Goal: Information Seeking & Learning: Learn about a topic

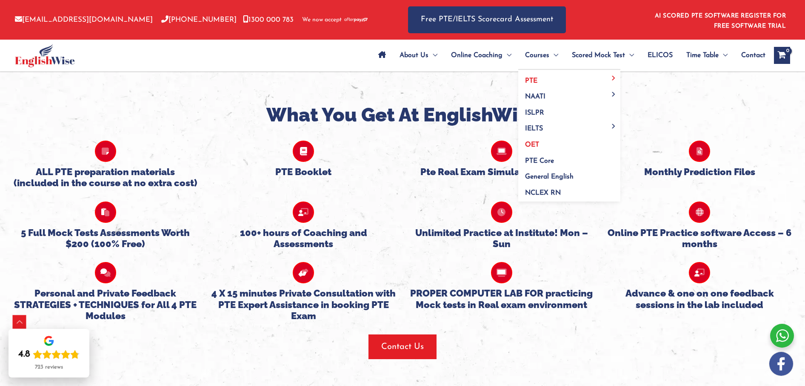
click at [526, 143] on span "OET" at bounding box center [532, 144] width 14 height 7
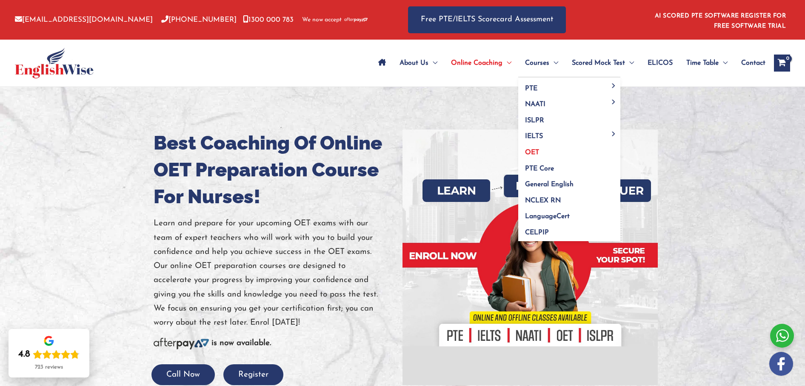
click at [530, 152] on span "OET" at bounding box center [532, 152] width 14 height 7
click at [533, 152] on span "OET" at bounding box center [532, 152] width 14 height 7
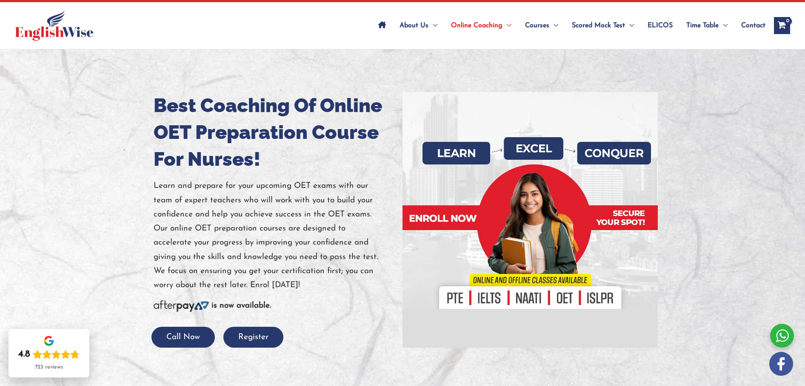
scroll to position [53, 0]
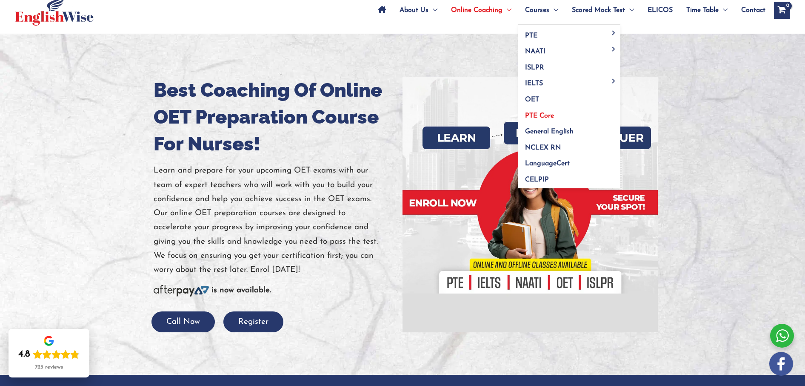
click at [535, 115] on span "PTE Core" at bounding box center [539, 115] width 29 height 7
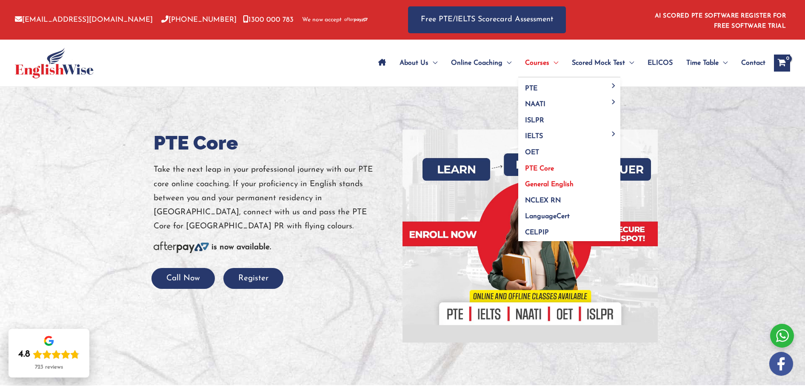
click at [535, 182] on span "General English" at bounding box center [549, 184] width 49 height 7
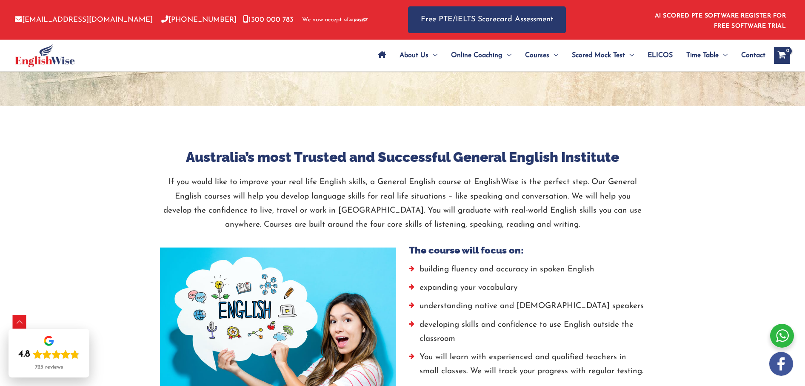
scroll to position [396, 0]
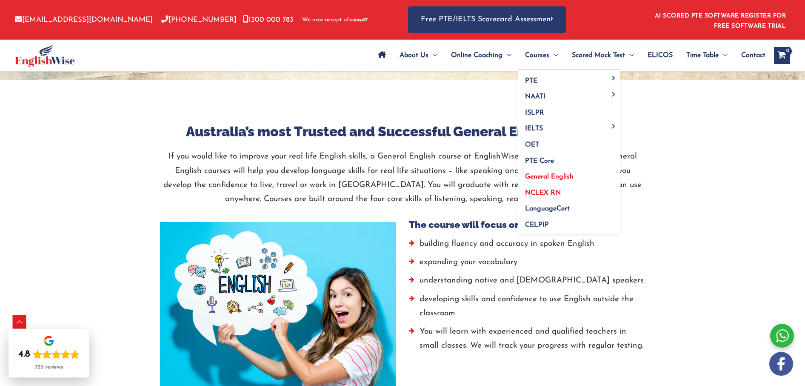
click at [538, 192] on span "NCLEX RN" at bounding box center [543, 192] width 36 height 7
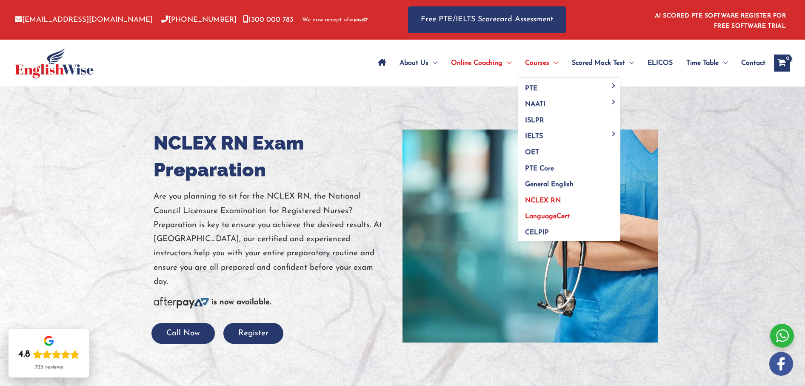
click at [549, 215] on span "LanguageCert" at bounding box center [547, 216] width 45 height 7
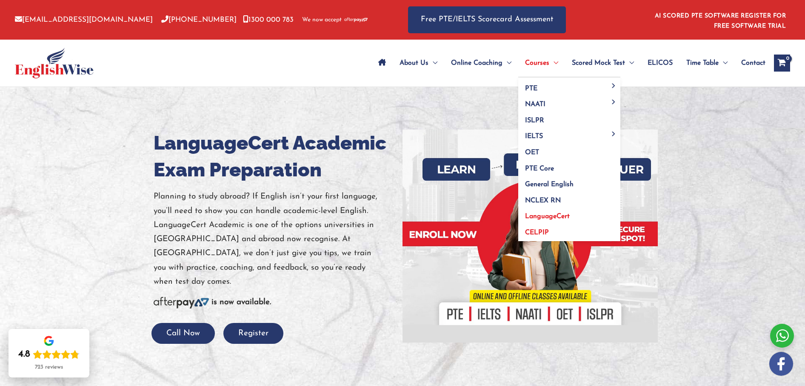
click at [539, 230] on span "CELPIP" at bounding box center [537, 232] width 24 height 7
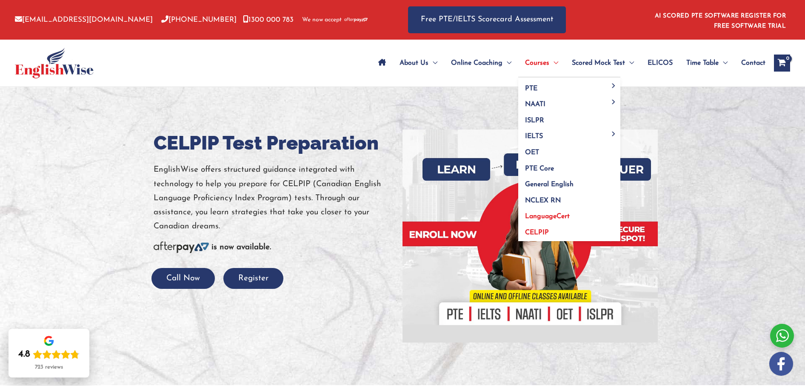
click at [545, 216] on span "LanguageCert" at bounding box center [547, 216] width 45 height 7
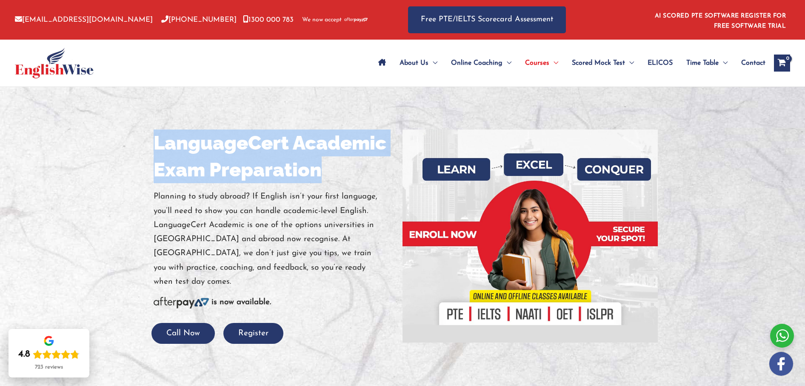
drag, startPoint x: 165, startPoint y: 149, endPoint x: 323, endPoint y: 169, distance: 159.6
click at [323, 169] on h1 "LanguageCert Academic Exam Preparation" at bounding box center [275, 156] width 243 height 54
copy h1 "LanguageCert Academic Exam Preparation"
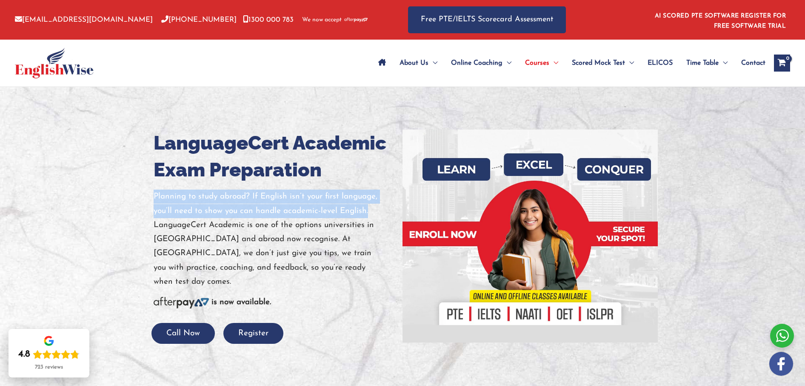
drag, startPoint x: 154, startPoint y: 196, endPoint x: 370, endPoint y: 205, distance: 216.0
click at [370, 205] on p "Planning to study abroad? If English isn’t your first language, you’ll need to …" at bounding box center [275, 238] width 243 height 99
copy p "Planning to study abroad? If English isn’t your first language, you’ll need to …"
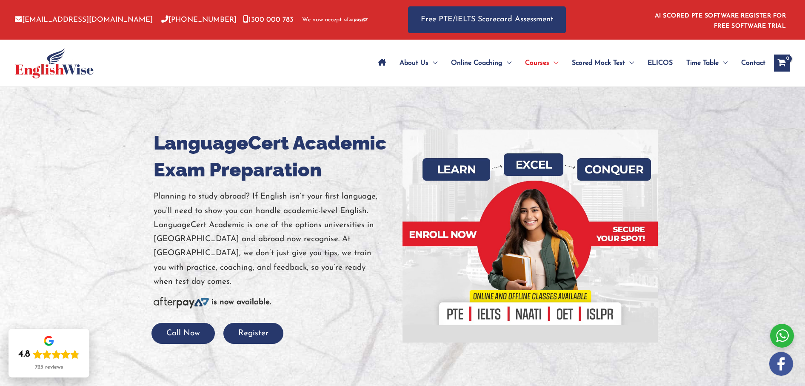
click at [184, 224] on p "Planning to study abroad? If English isn’t your first language, you’ll need to …" at bounding box center [275, 238] width 243 height 99
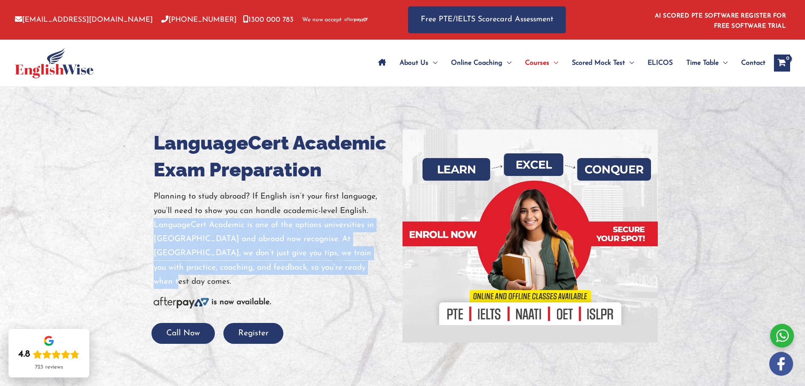
drag, startPoint x: 165, startPoint y: 230, endPoint x: 324, endPoint y: 261, distance: 161.8
click at [327, 262] on p "Planning to study abroad? If English isn’t your first language, you’ll need to …" at bounding box center [275, 238] width 243 height 99
copy p "LanguageCert Academic is one of the options universities in Australia and abroa…"
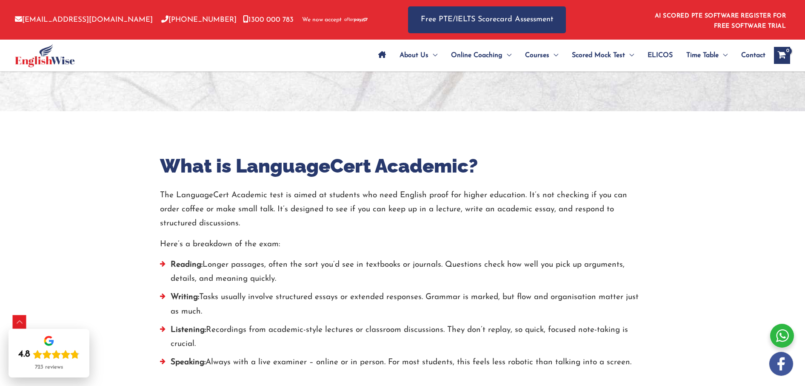
scroll to position [275, 0]
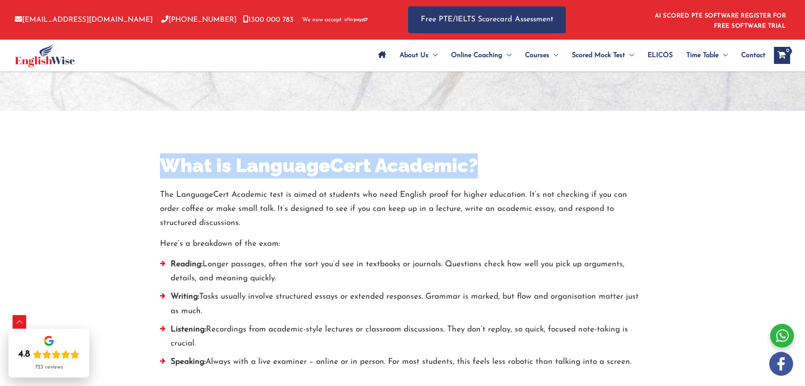
drag, startPoint x: 167, startPoint y: 165, endPoint x: 490, endPoint y: 177, distance: 323.3
click at [499, 166] on h2 "What is LanguageCert Academic?" at bounding box center [402, 165] width 485 height 25
copy h2 "What is LanguageCert Academic?"
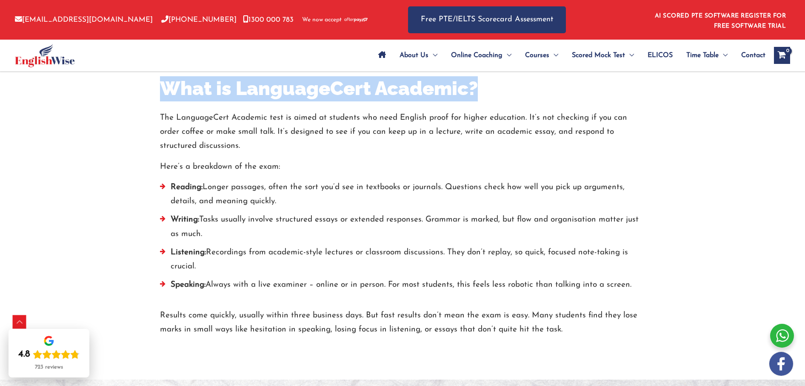
scroll to position [353, 0]
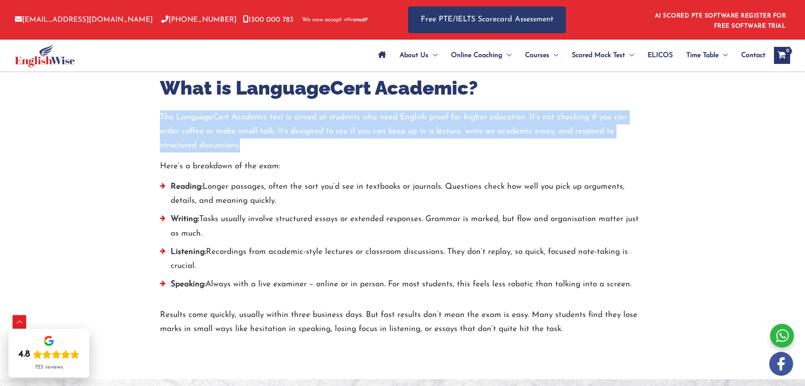
drag, startPoint x: 160, startPoint y: 114, endPoint x: 275, endPoint y: 116, distance: 114.9
click at [251, 145] on p "The LanguageCert Academic test is aimed at students who need English proof for …" at bounding box center [402, 131] width 485 height 43
copy p "The LanguageCert Academic test is aimed at students who need English proof for …"
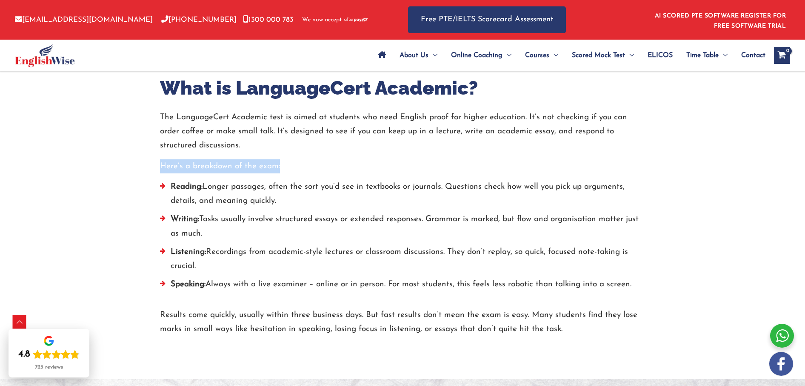
drag, startPoint x: 160, startPoint y: 165, endPoint x: 295, endPoint y: 169, distance: 135.0
click at [295, 169] on p "Here’s a breakdown of the exam:" at bounding box center [402, 166] width 485 height 14
copy p "Here’s a breakdown of the exam:"
click at [171, 184] on strong "Reading:" at bounding box center [187, 187] width 32 height 8
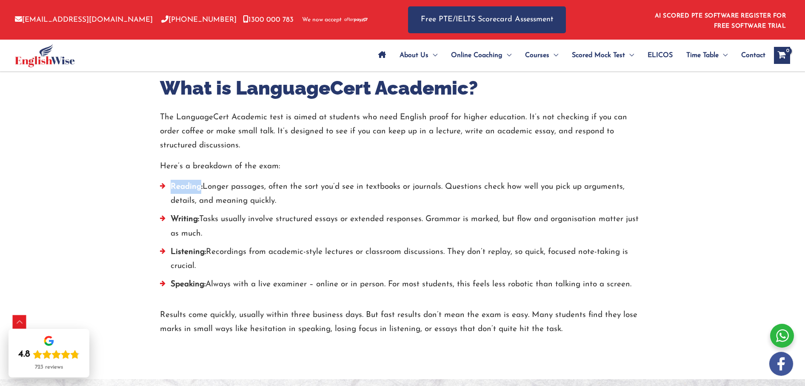
click at [174, 184] on strong "Reading:" at bounding box center [187, 187] width 32 height 8
drag, startPoint x: 205, startPoint y: 185, endPoint x: 281, endPoint y: 199, distance: 77.0
click at [281, 199] on li "Reading: Longer passages, often the sort you’d see in textbooks or journals. Qu…" at bounding box center [402, 196] width 485 height 33
copy li "Longer passages, often the sort you’d see in textbooks or journals. Questions c…"
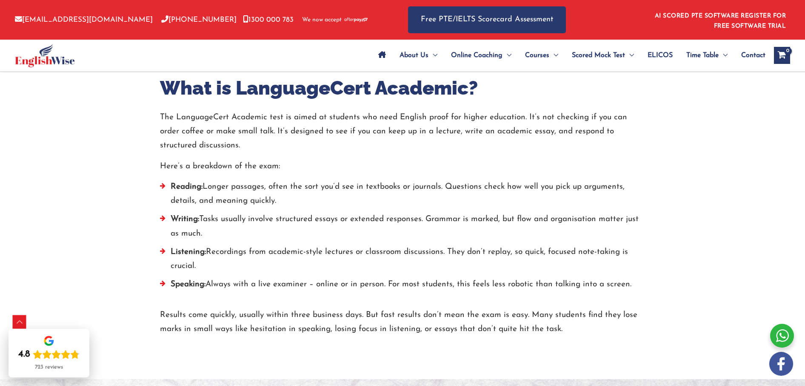
click at [185, 217] on strong "Writing:" at bounding box center [185, 219] width 29 height 8
copy strong "Writing"
drag, startPoint x: 204, startPoint y: 217, endPoint x: 198, endPoint y: 219, distance: 5.9
click at [203, 217] on li "Writing: Tasks usually involve structured essays or extended responses. Grammar…" at bounding box center [402, 228] width 485 height 33
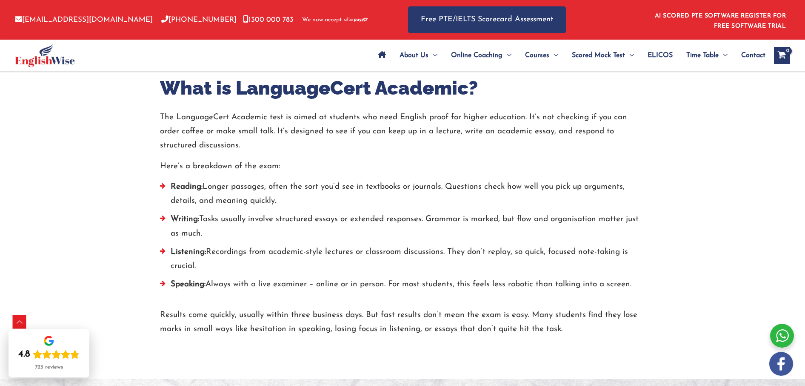
drag, startPoint x: 203, startPoint y: 217, endPoint x: 209, endPoint y: 223, distance: 8.7
click at [203, 228] on li "Writing: Tasks usually involve structured essays or extended responses. Grammar…" at bounding box center [402, 228] width 485 height 33
copy li "Tasks usually involve structured essays or extended responses. Grammar is marke…"
click at [188, 251] on strong "Listening:" at bounding box center [188, 252] width 35 height 8
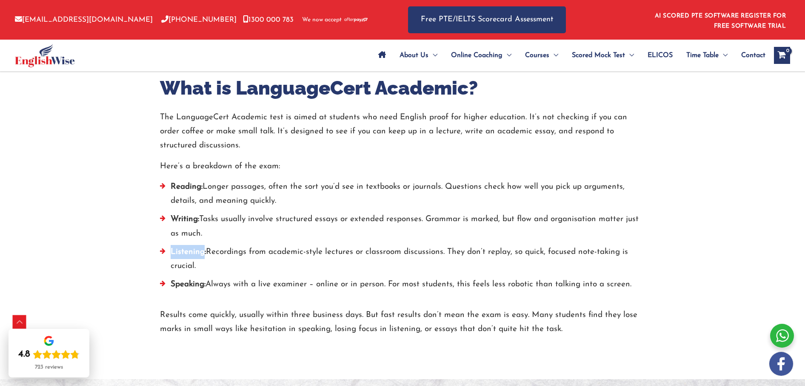
copy strong "Listening"
drag, startPoint x: 208, startPoint y: 252, endPoint x: 209, endPoint y: 258, distance: 6.5
click at [209, 258] on li "Listening: Recordings from academic-style lectures or classroom discussions. Th…" at bounding box center [402, 261] width 485 height 33
click at [183, 283] on strong "Speaking:" at bounding box center [188, 284] width 35 height 8
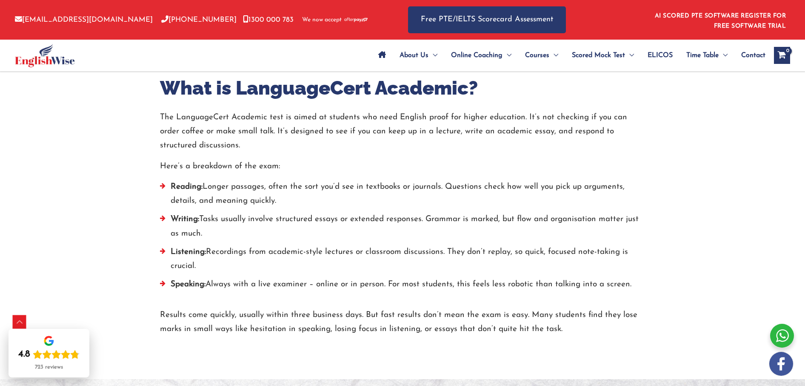
click at [212, 282] on li "Speaking: Always with a live examiner – online or in person. For most students,…" at bounding box center [402, 286] width 485 height 18
drag, startPoint x: 209, startPoint y: 282, endPoint x: 629, endPoint y: 279, distance: 419.6
click at [632, 279] on li "Speaking: Always with a live examiner – online or in person. For most students,…" at bounding box center [402, 286] width 485 height 18
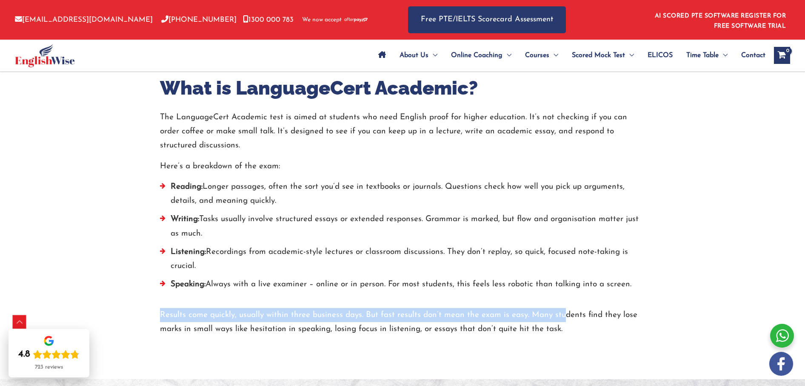
drag, startPoint x: 161, startPoint y: 313, endPoint x: 563, endPoint y: 319, distance: 401.4
click at [563, 319] on p "Results come quickly, usually within three business days. But fast results don’…" at bounding box center [402, 322] width 485 height 29
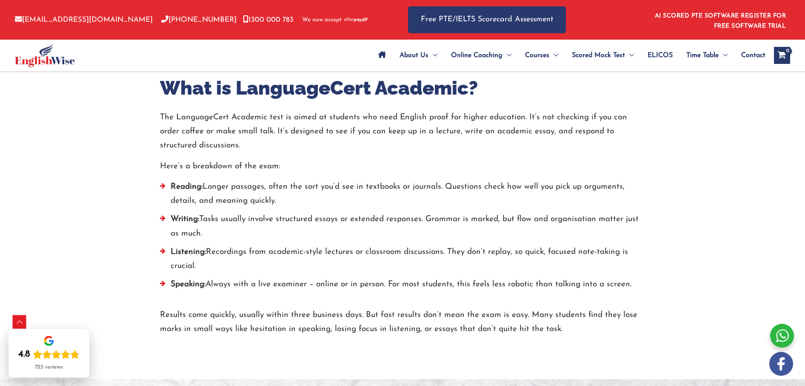
click at [561, 321] on p "Results come quickly, usually within three business days. But fast results don’…" at bounding box center [402, 322] width 485 height 29
click at [559, 326] on p "Results come quickly, usually within three business days. But fast results don’…" at bounding box center [402, 322] width 485 height 29
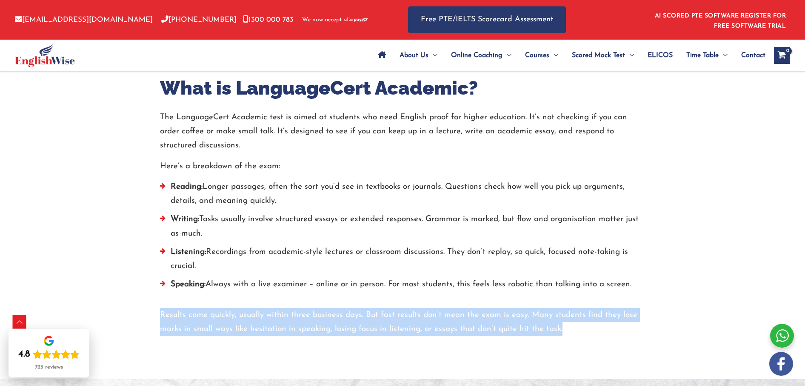
drag, startPoint x: 552, startPoint y: 327, endPoint x: 159, endPoint y: 315, distance: 393.0
click at [159, 315] on div "What is LanguageCert Academic? The LanguageCert Academic test is aimed at stude…" at bounding box center [403, 206] width 498 height 260
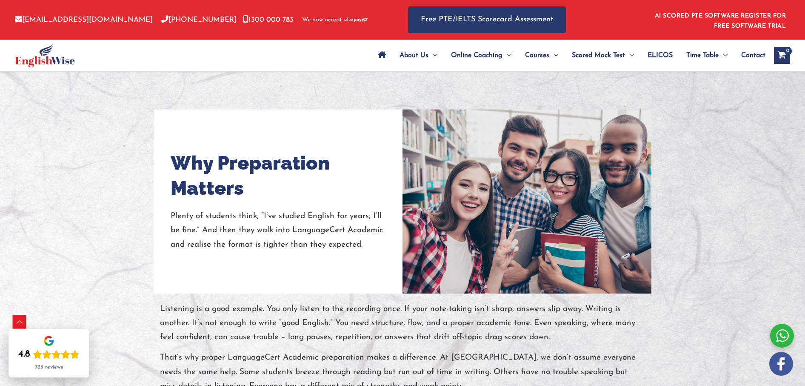
scroll to position [664, 0]
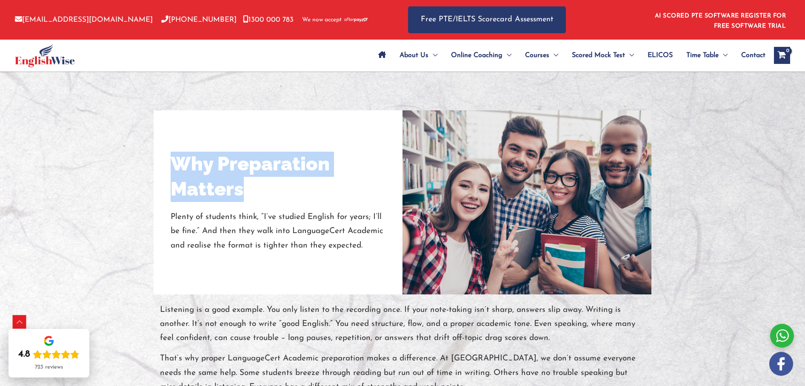
drag, startPoint x: 175, startPoint y: 157, endPoint x: 250, endPoint y: 184, distance: 79.2
click at [250, 184] on h2 "Why Preparation Matters" at bounding box center [278, 177] width 215 height 50
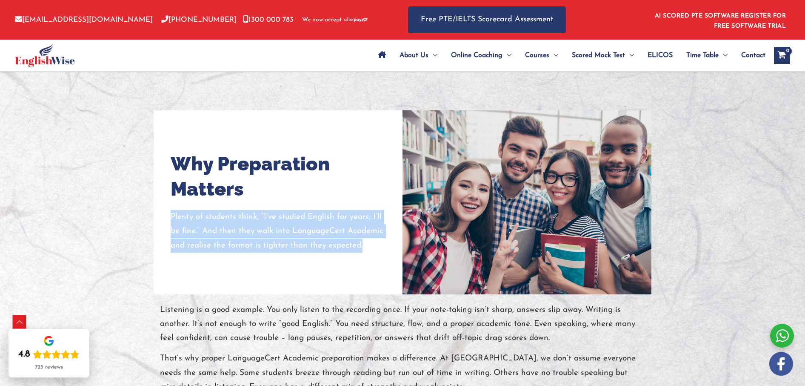
drag, startPoint x: 171, startPoint y: 214, endPoint x: 369, endPoint y: 248, distance: 201.2
click at [369, 248] on p "Plenty of students think, “I’ve studied English for years; I’ll be fine.” And t…" at bounding box center [278, 231] width 215 height 43
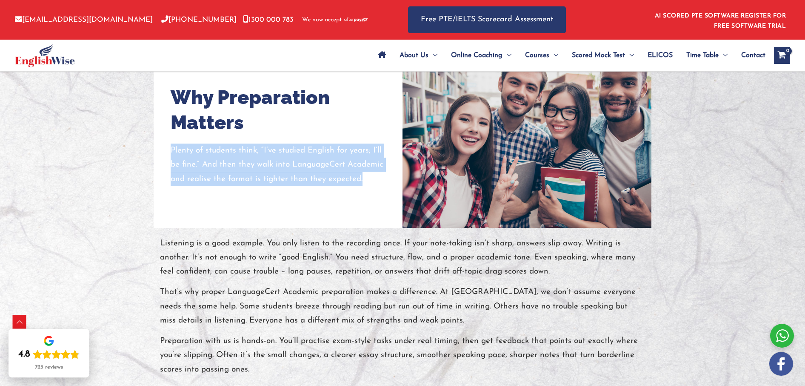
scroll to position [821, 0]
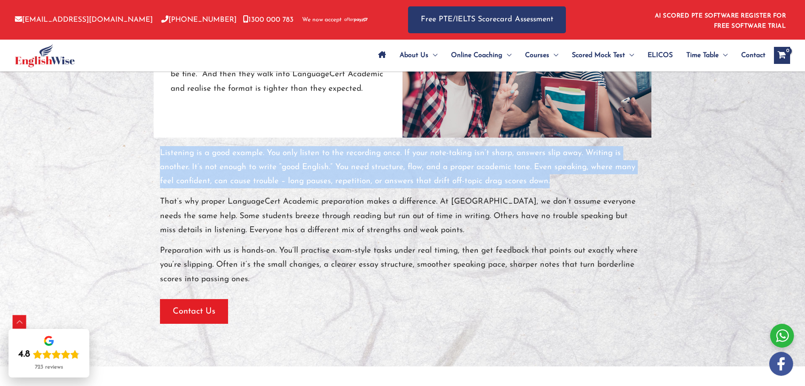
drag, startPoint x: 161, startPoint y: 150, endPoint x: 559, endPoint y: 183, distance: 399.7
click at [559, 183] on p "Listening is a good example. You only listen to the recording once. If your not…" at bounding box center [402, 167] width 485 height 43
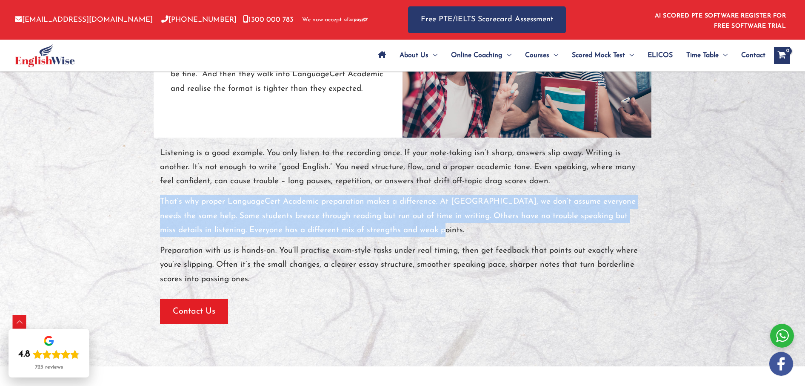
drag, startPoint x: 160, startPoint y: 198, endPoint x: 441, endPoint y: 225, distance: 282.6
click at [441, 225] on p "That’s why proper LanguageCert Academic preparation makes a difference. At Engl…" at bounding box center [402, 215] width 485 height 43
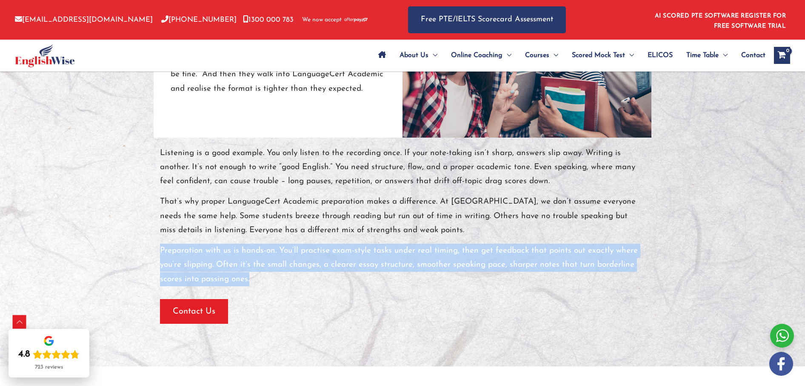
drag, startPoint x: 160, startPoint y: 248, endPoint x: 257, endPoint y: 279, distance: 101.5
click at [257, 279] on p "Preparation with us is hands-on. You’ll practise exam-style tasks under real ti…" at bounding box center [402, 264] width 485 height 43
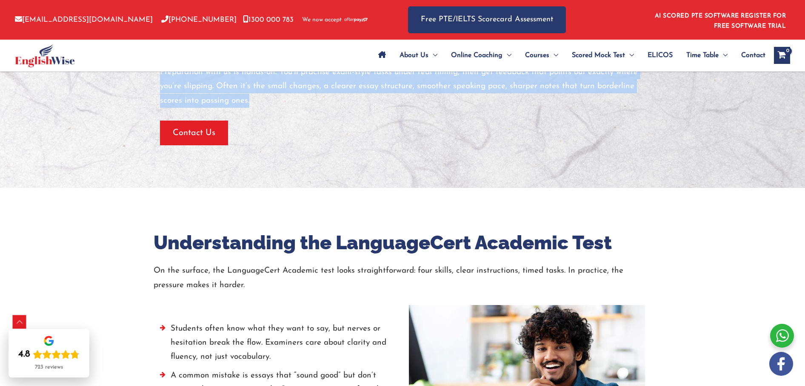
scroll to position [958, 0]
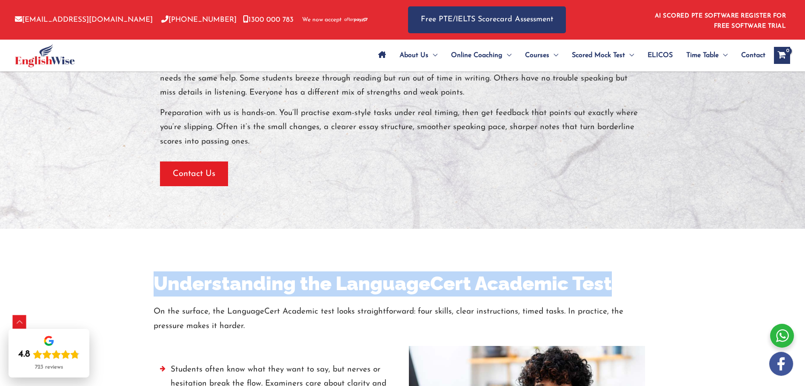
drag, startPoint x: 153, startPoint y: 280, endPoint x: 667, endPoint y: 280, distance: 514.5
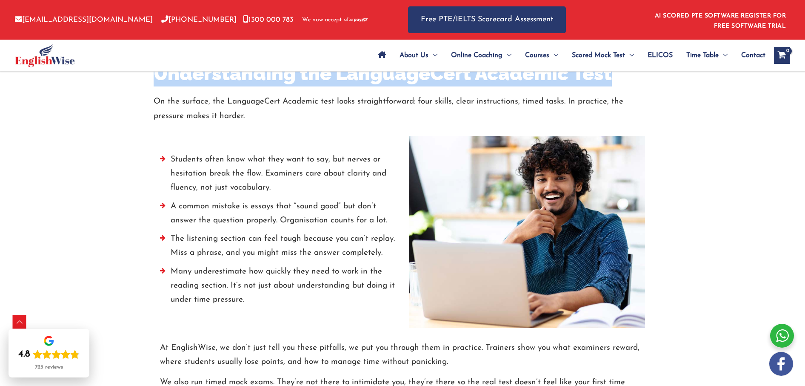
scroll to position [1167, 0]
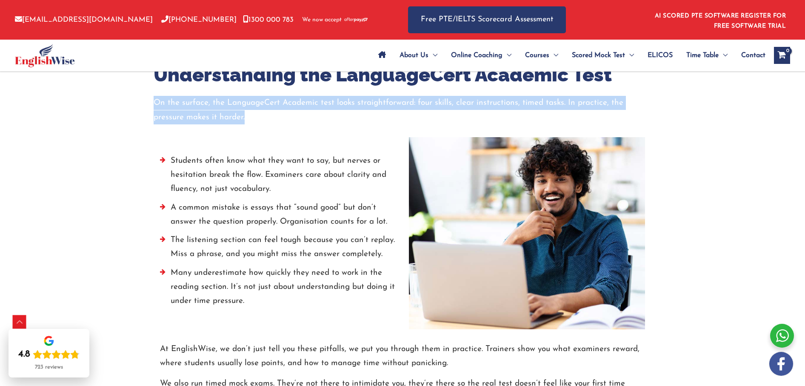
drag, startPoint x: 176, startPoint y: 109, endPoint x: 252, endPoint y: 113, distance: 76.7
click at [252, 113] on p "On the surface, the LanguageCert Academic test looks straightforward: four skil…" at bounding box center [403, 110] width 498 height 29
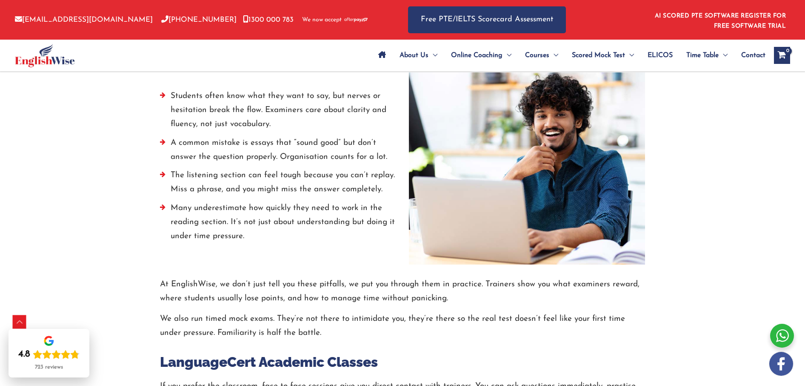
scroll to position [1212, 0]
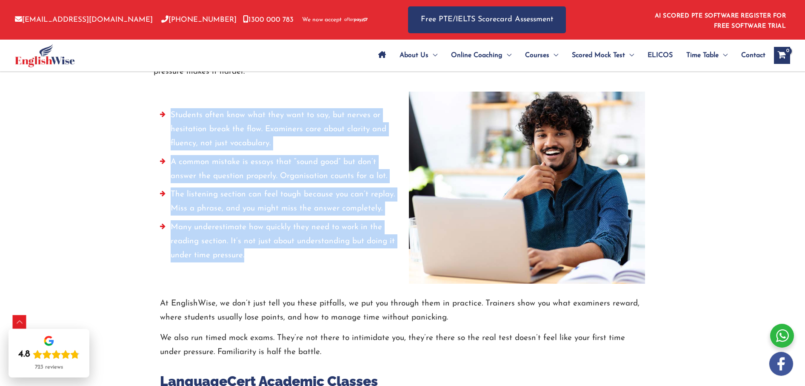
drag, startPoint x: 172, startPoint y: 114, endPoint x: 273, endPoint y: 254, distance: 172.2
click at [272, 254] on ul "Students often know what they want to say, but nerves or hesitation break the f…" at bounding box center [278, 187] width 236 height 159
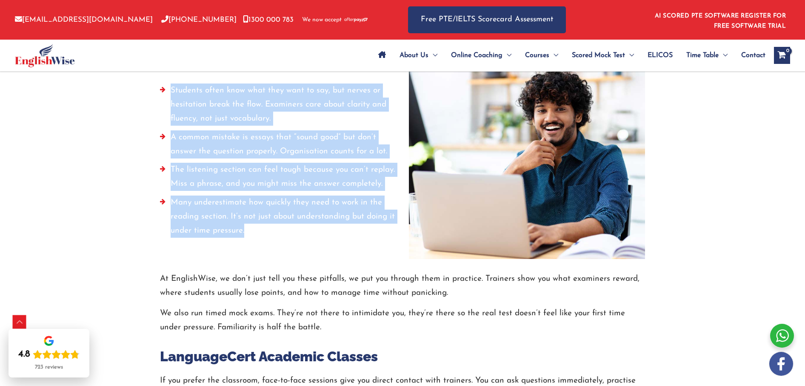
scroll to position [1282, 0]
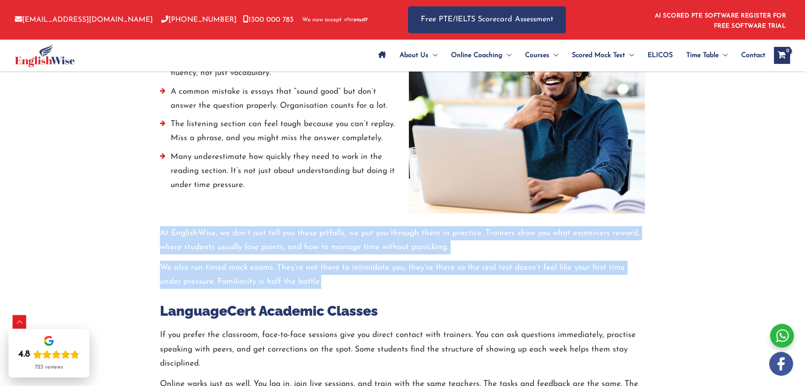
drag, startPoint x: 161, startPoint y: 229, endPoint x: 318, endPoint y: 276, distance: 164.3
click at [318, 276] on div "At EnglishWise, we don’t just tell you these pitfalls, we put you through them …" at bounding box center [402, 257] width 485 height 63
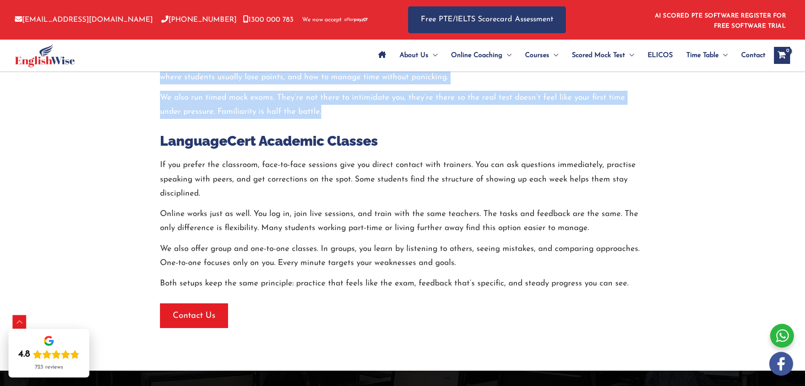
scroll to position [1451, 0]
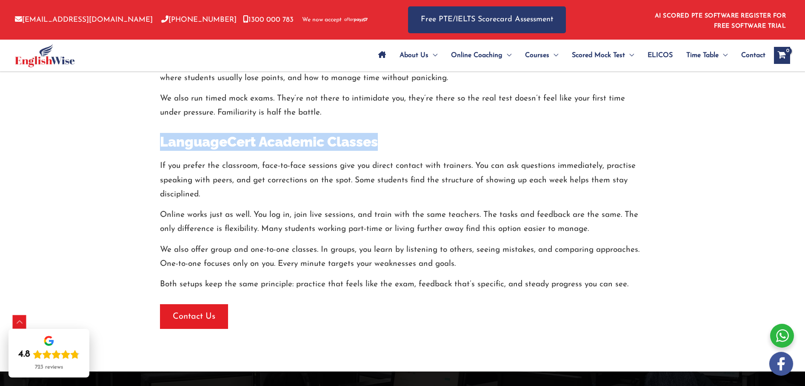
drag, startPoint x: 161, startPoint y: 142, endPoint x: 373, endPoint y: 138, distance: 212.4
click at [387, 146] on h3 "LanguageCert Academic Classes" at bounding box center [402, 142] width 485 height 18
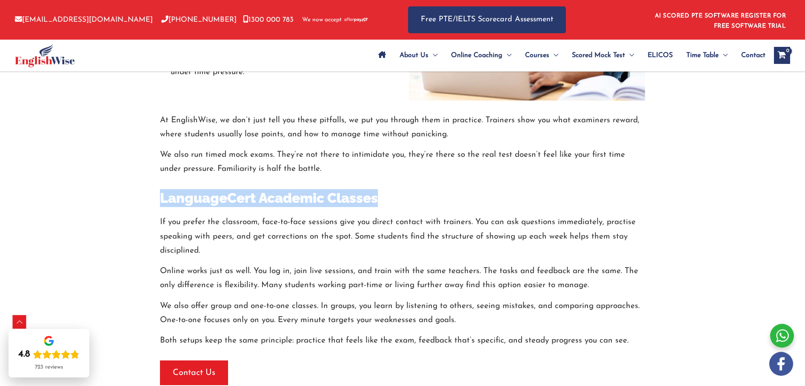
scroll to position [1387, 0]
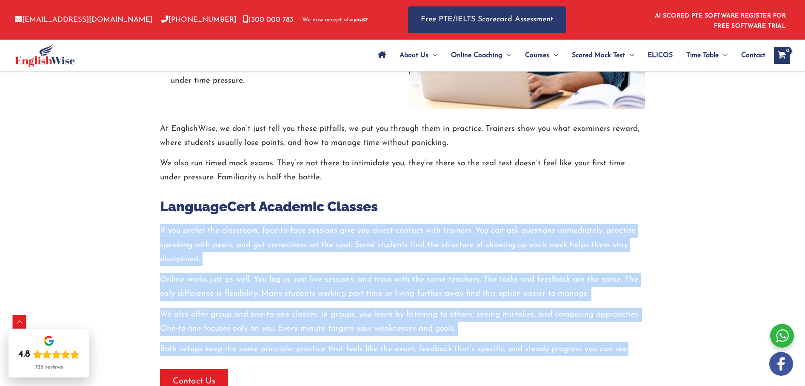
drag, startPoint x: 159, startPoint y: 229, endPoint x: 638, endPoint y: 348, distance: 493.0
click at [638, 348] on div "At EnglishWise, we don’t just tell you these pitfalls, we put you through them …" at bounding box center [403, 251] width 498 height 285
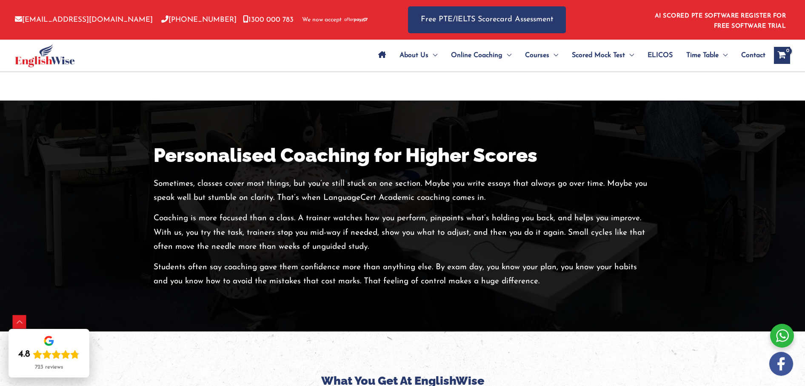
scroll to position [1720, 0]
